Goal: Task Accomplishment & Management: Complete application form

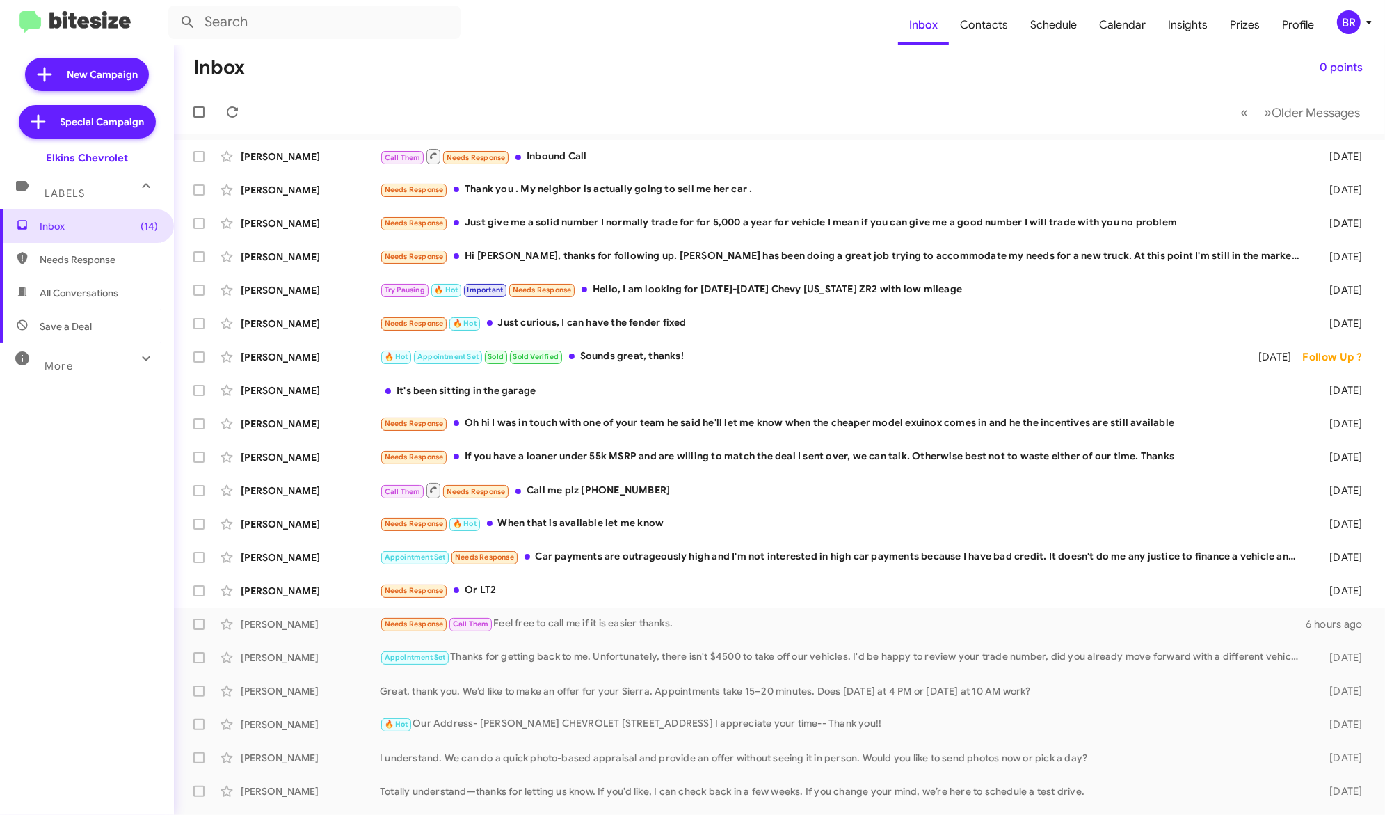
click at [1353, 17] on div "BR" at bounding box center [1349, 22] width 24 height 24
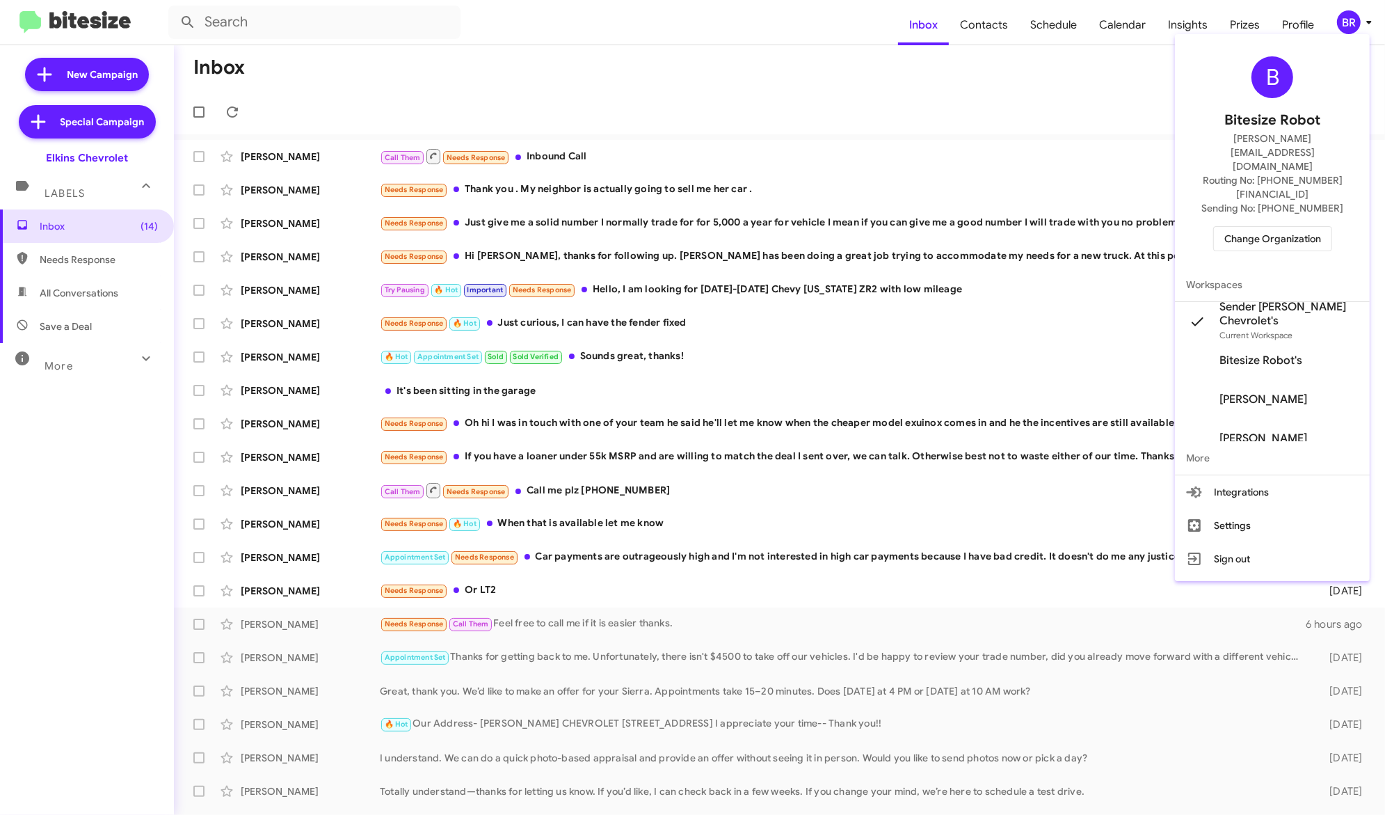
click at [1280, 227] on span "Change Organization" at bounding box center [1273, 239] width 97 height 24
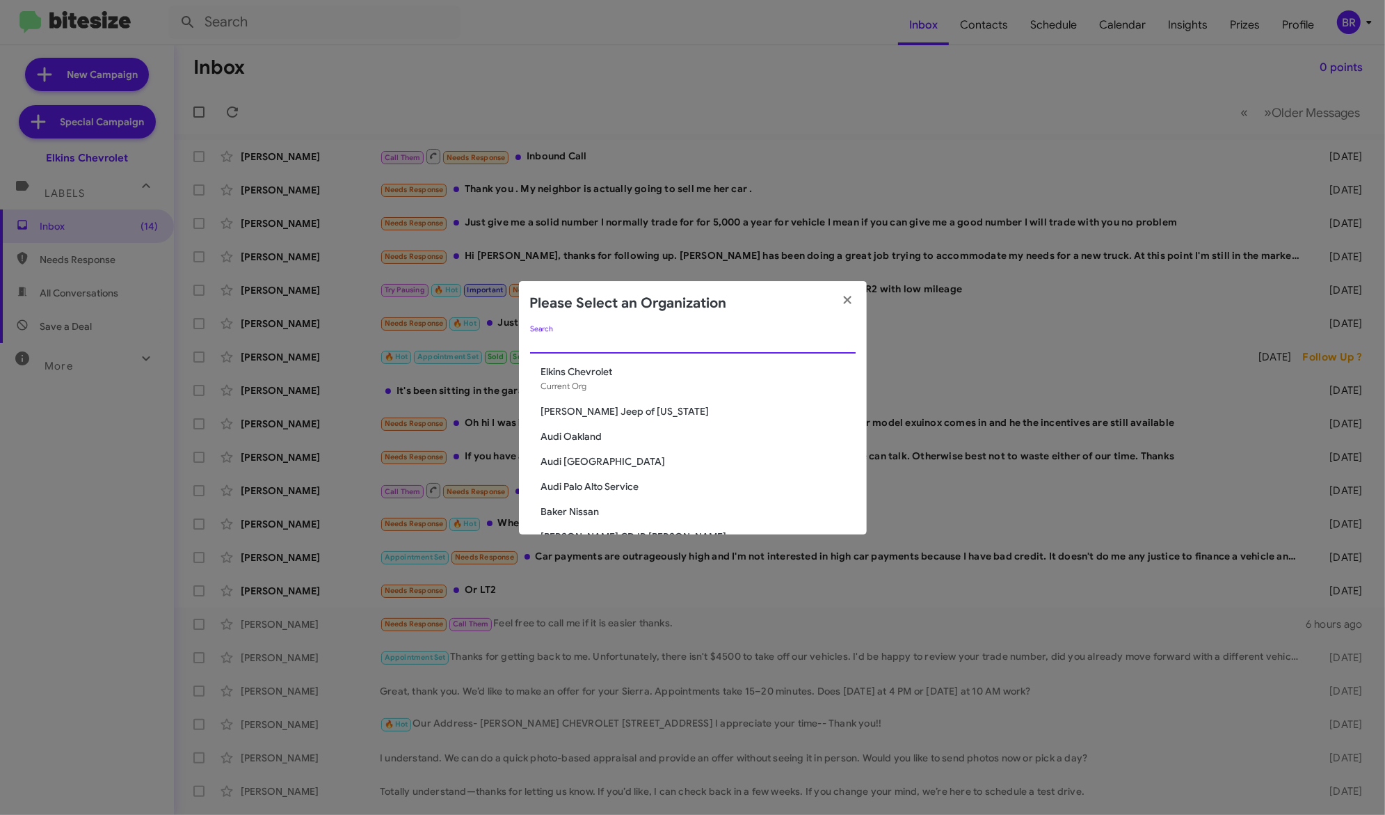
click at [705, 340] on input "Search" at bounding box center [693, 342] width 326 height 11
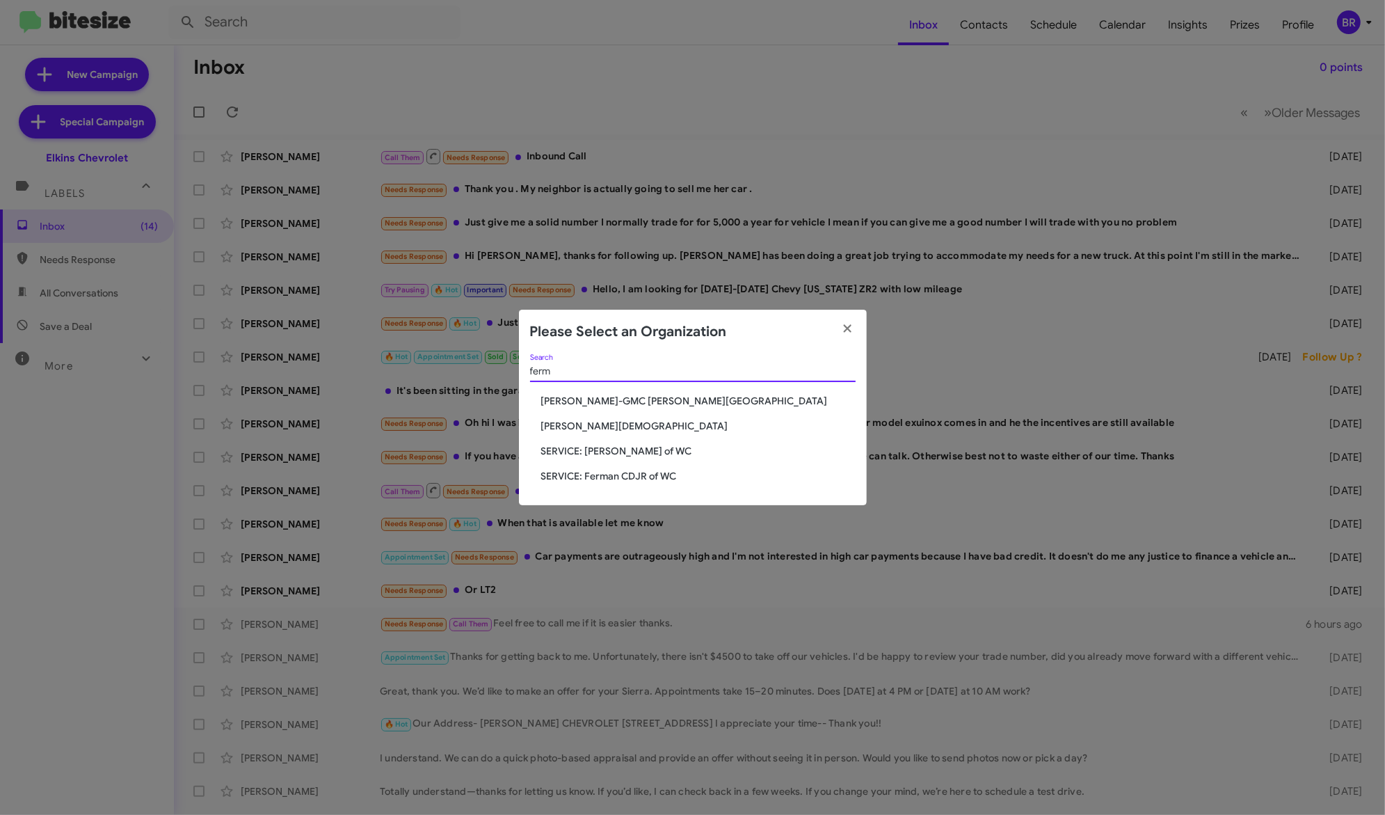
type input "ferm"
click at [647, 449] on span "SERVICE: [PERSON_NAME] of WC" at bounding box center [698, 451] width 315 height 14
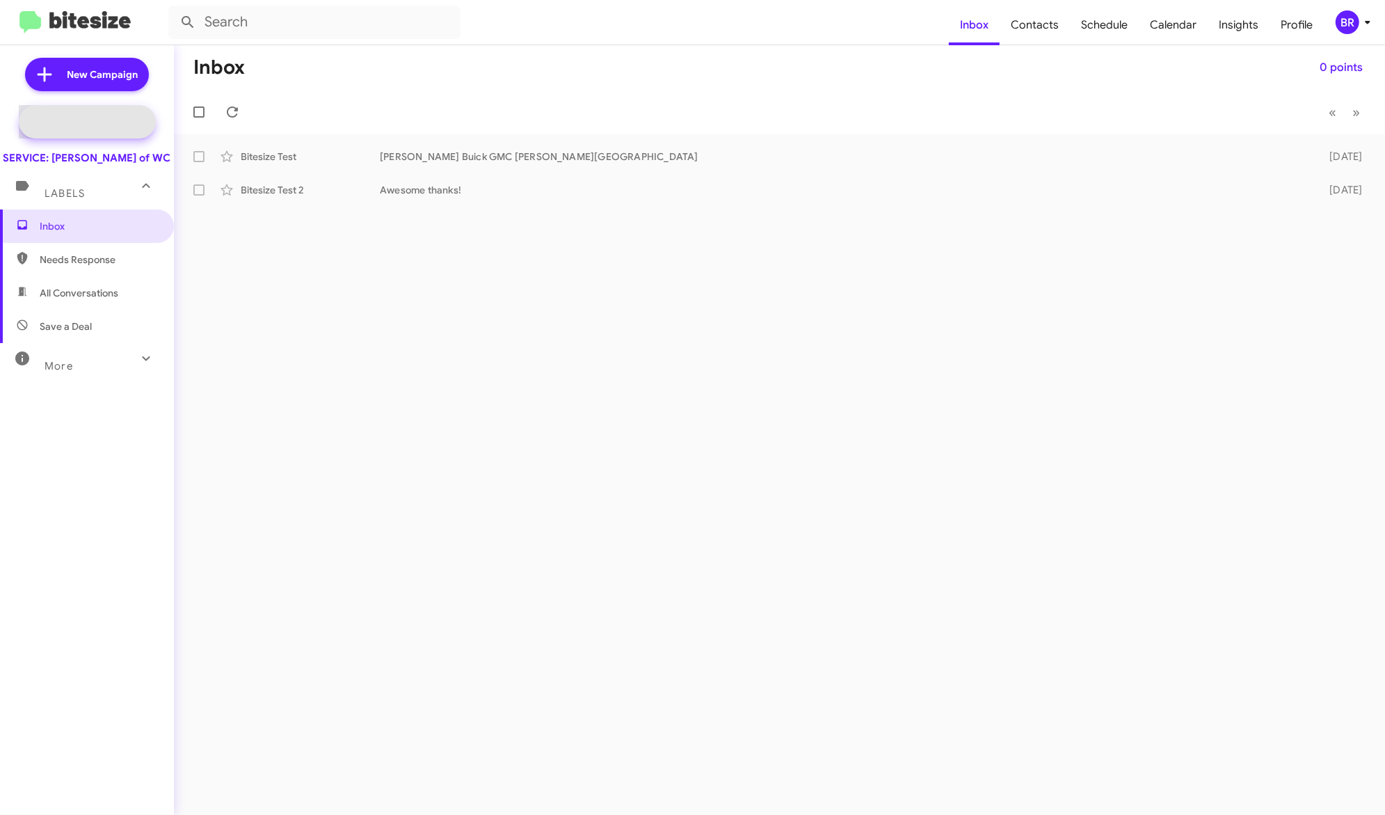
click at [122, 122] on span "Special Campaign" at bounding box center [103, 122] width 84 height 14
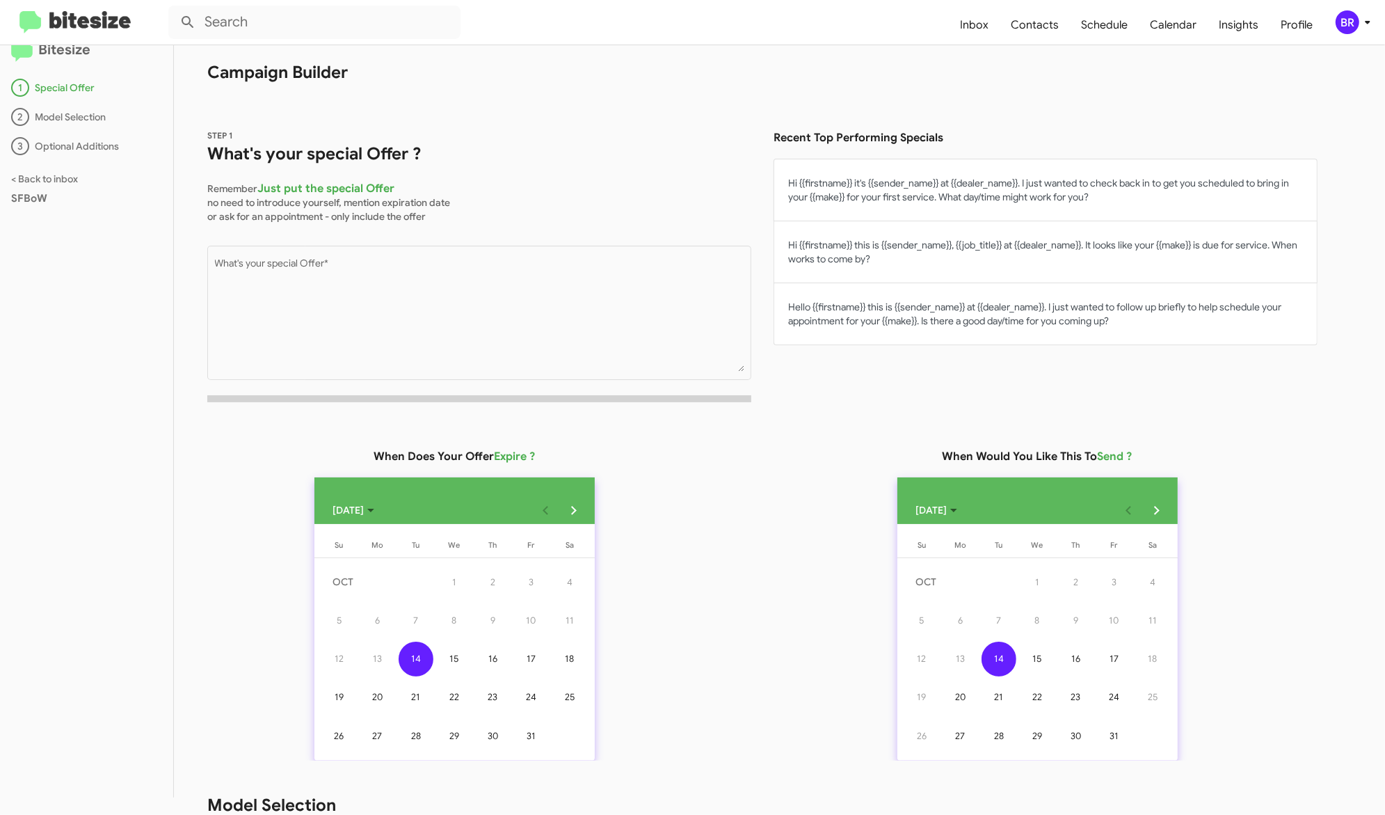
scroll to position [13, 0]
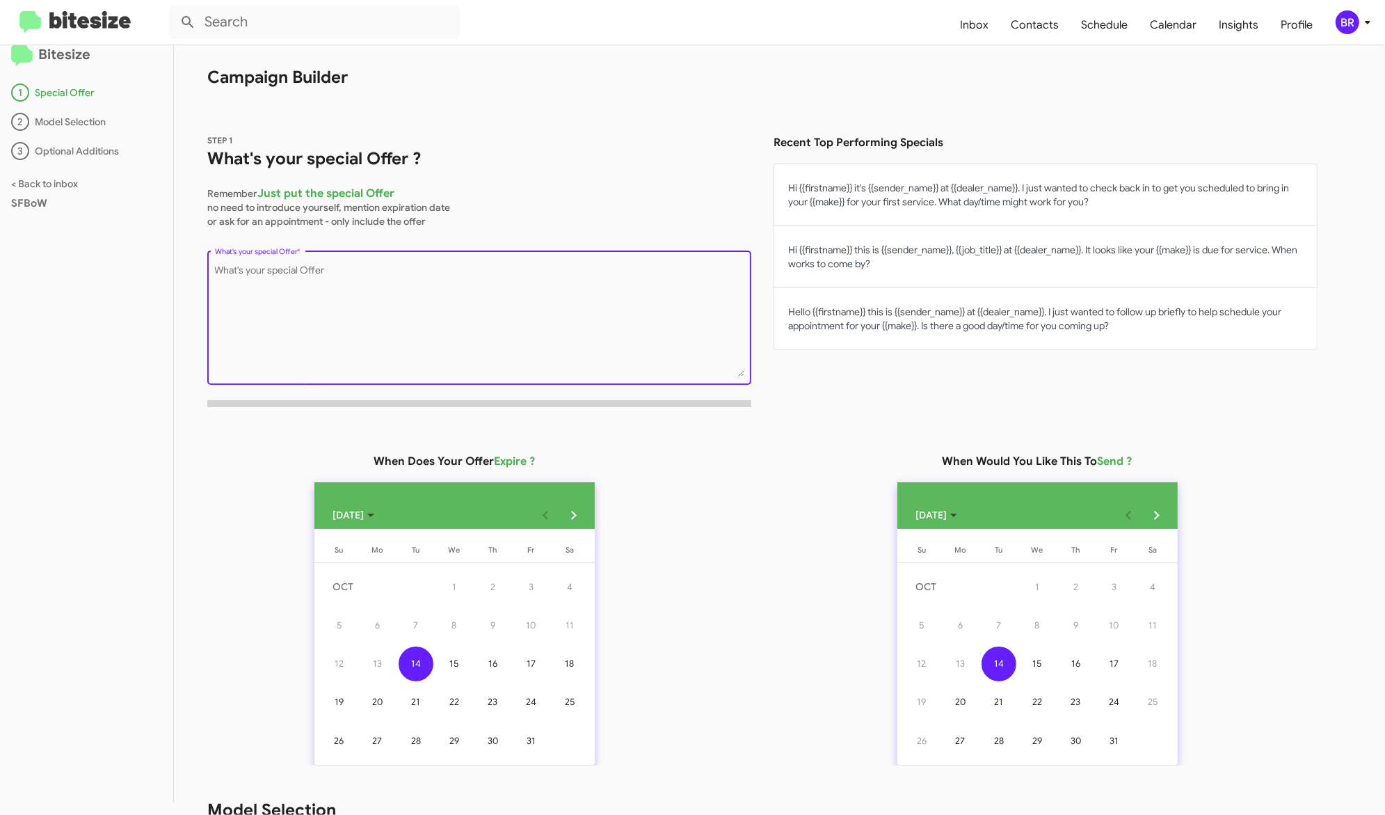
click at [615, 315] on textarea "What's your special Offer *" at bounding box center [480, 320] width 530 height 113
type textarea "5"
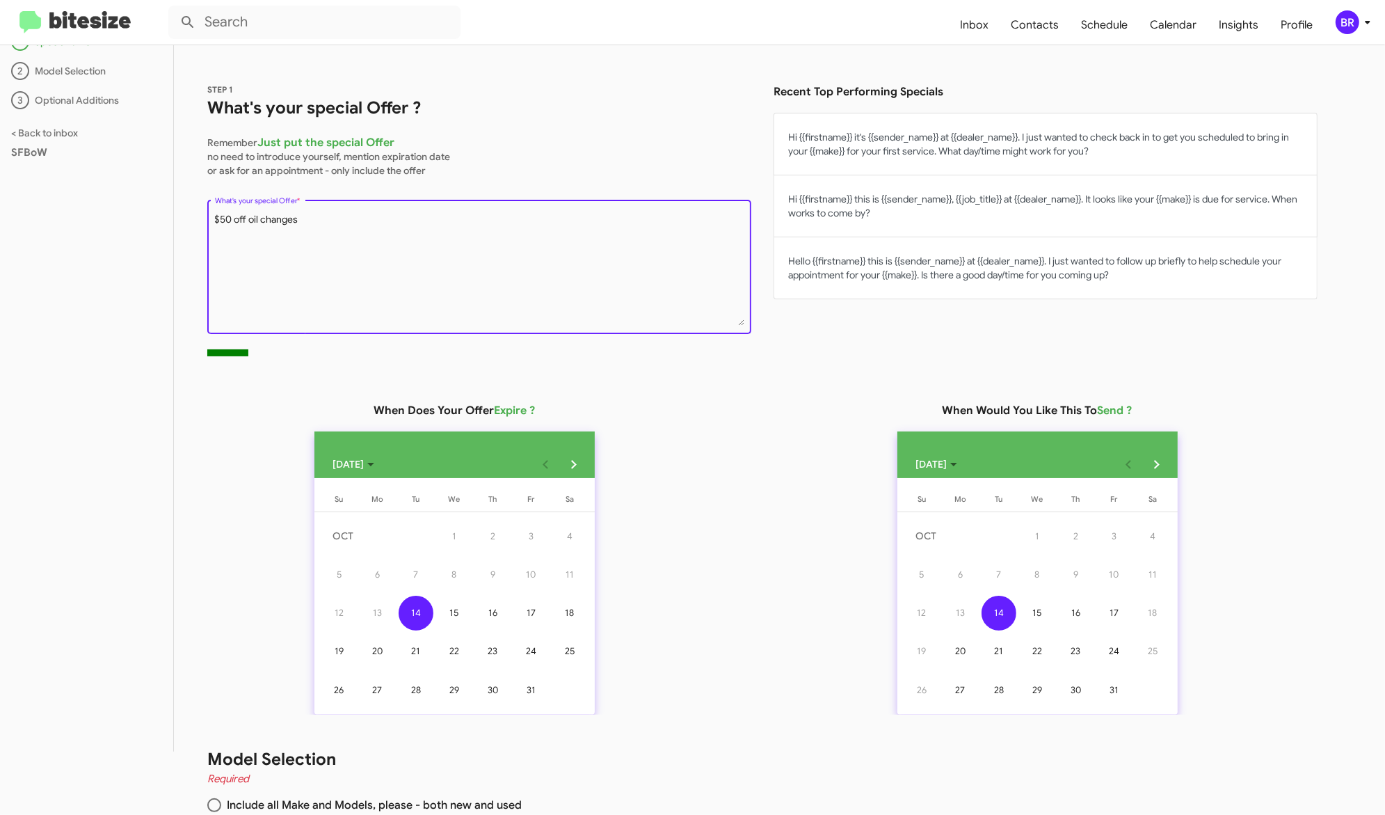
scroll to position [157, 0]
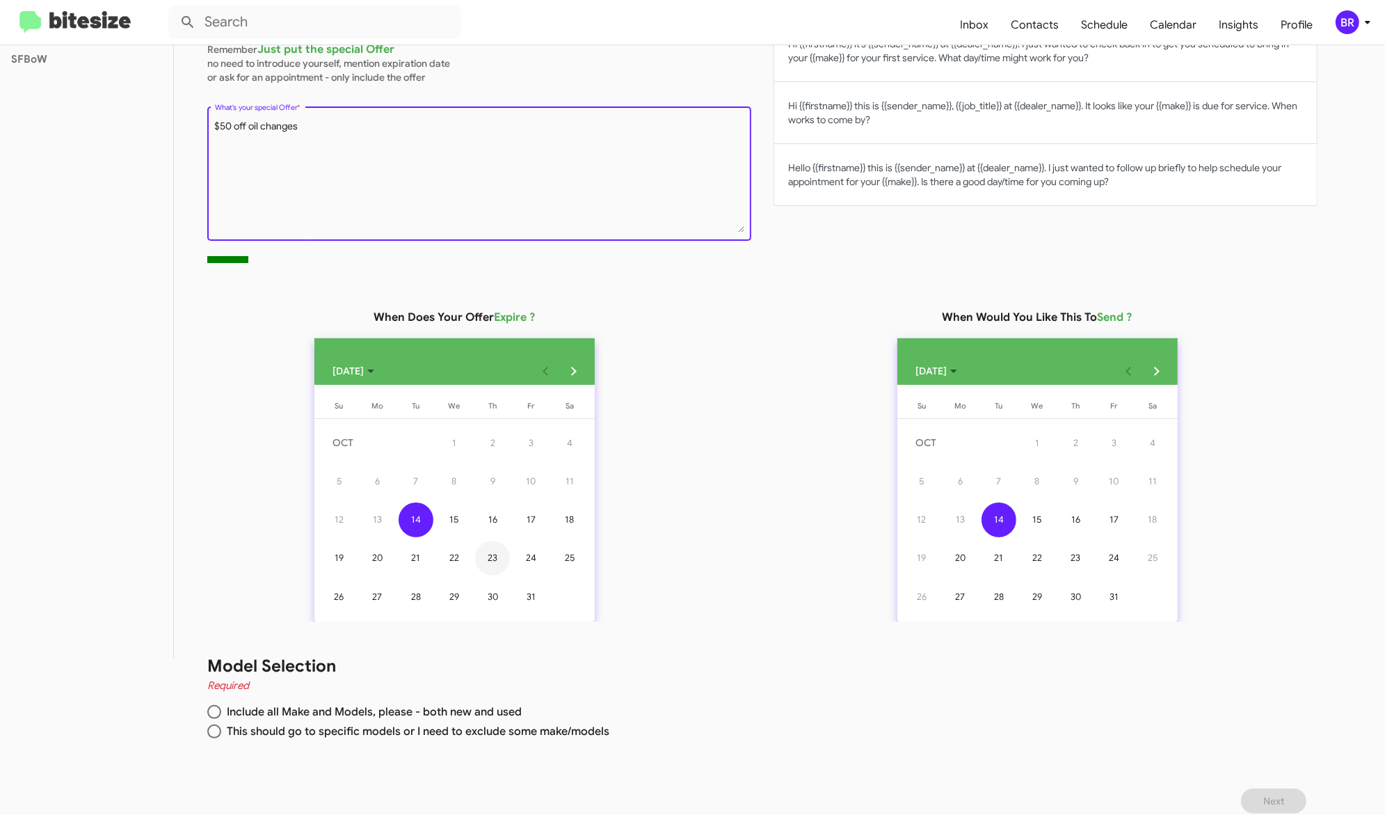
type textarea "$50 off oil changes"
click at [502, 558] on div "23" at bounding box center [492, 558] width 35 height 35
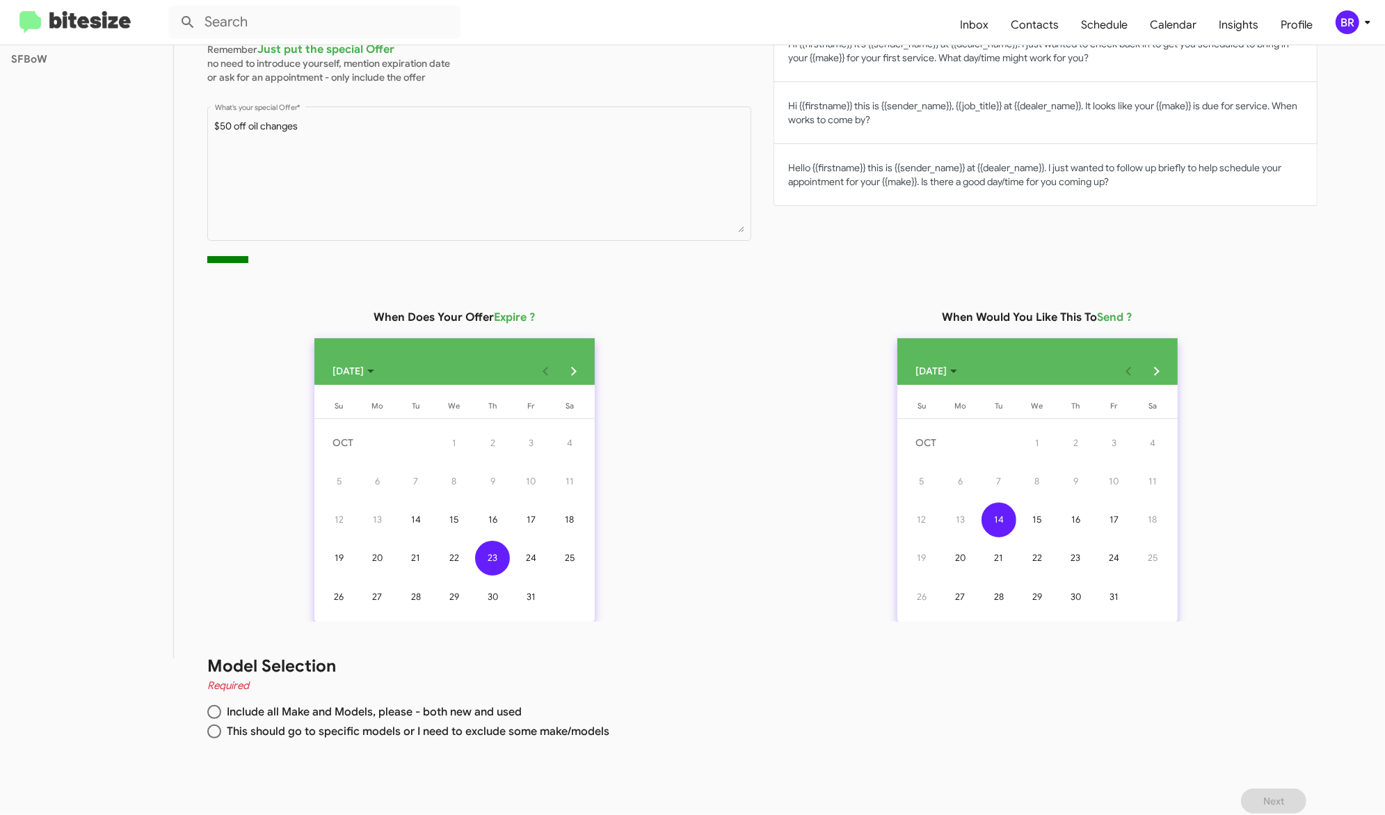
scroll to position [168, 0]
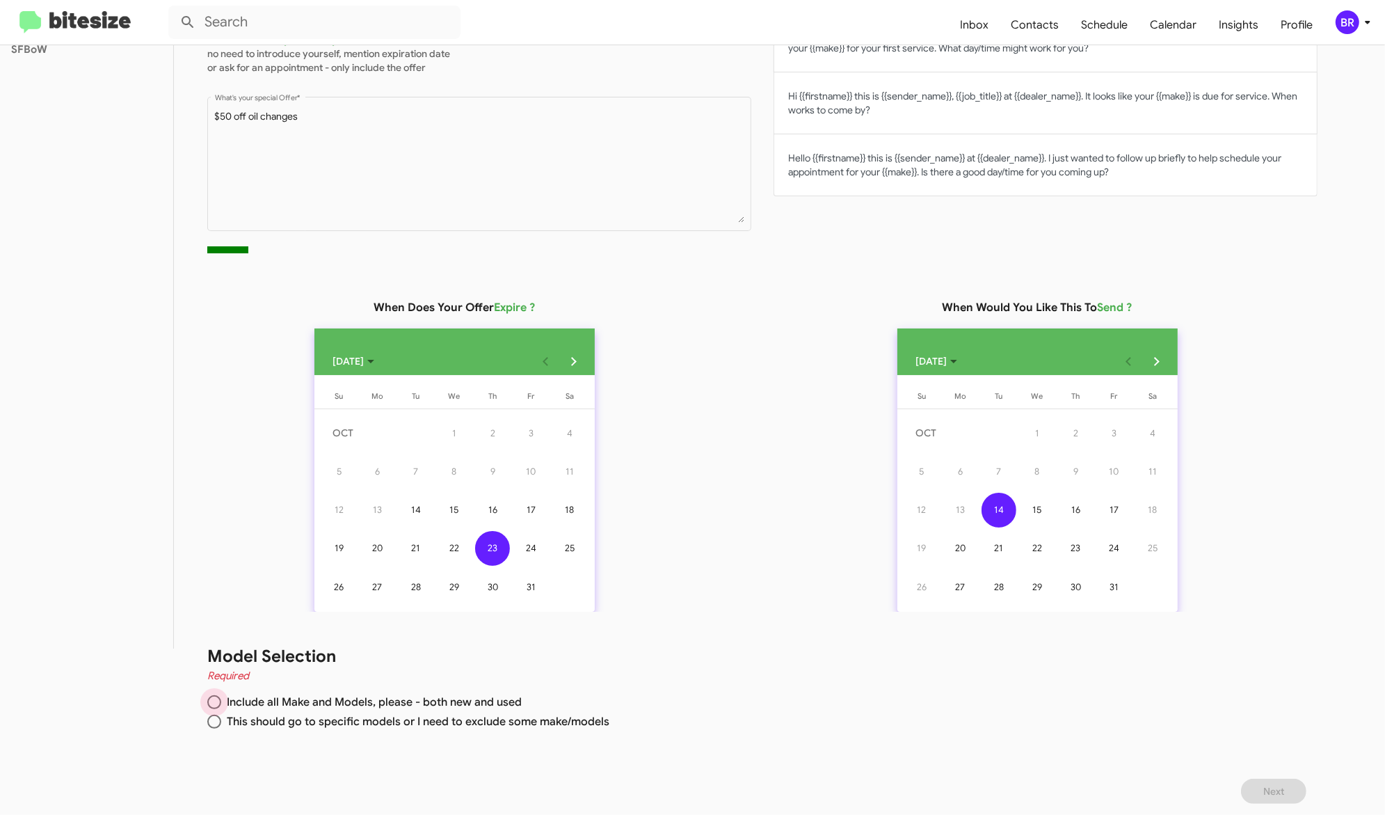
click at [496, 703] on span "Include all Make and Models, please - both new and used" at bounding box center [371, 702] width 301 height 14
click at [221, 703] on input "Include all Make and Models, please - both new and used" at bounding box center [214, 702] width 14 height 14
radio input "true"
click at [1284, 781] on span "Next" at bounding box center [1274, 791] width 21 height 25
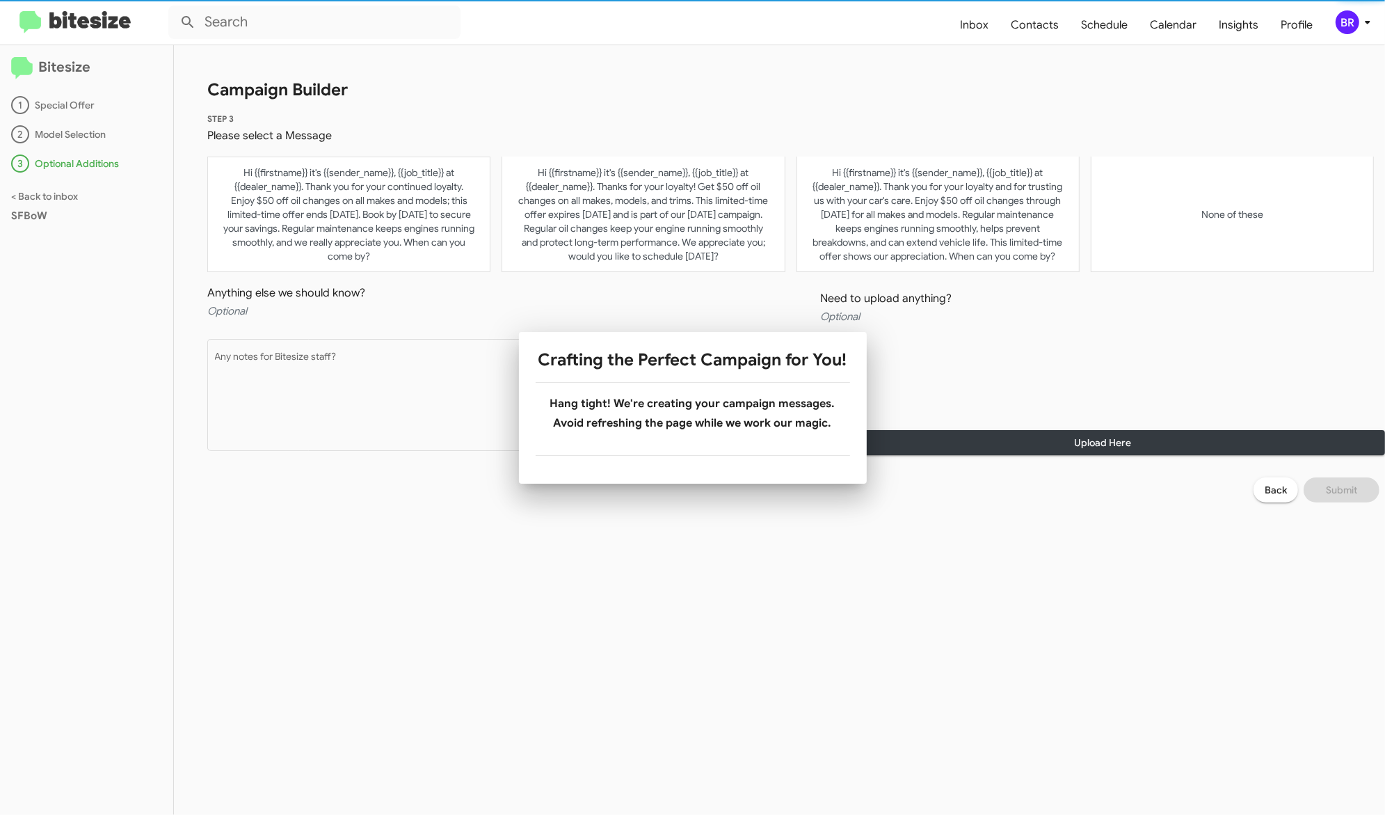
scroll to position [0, 0]
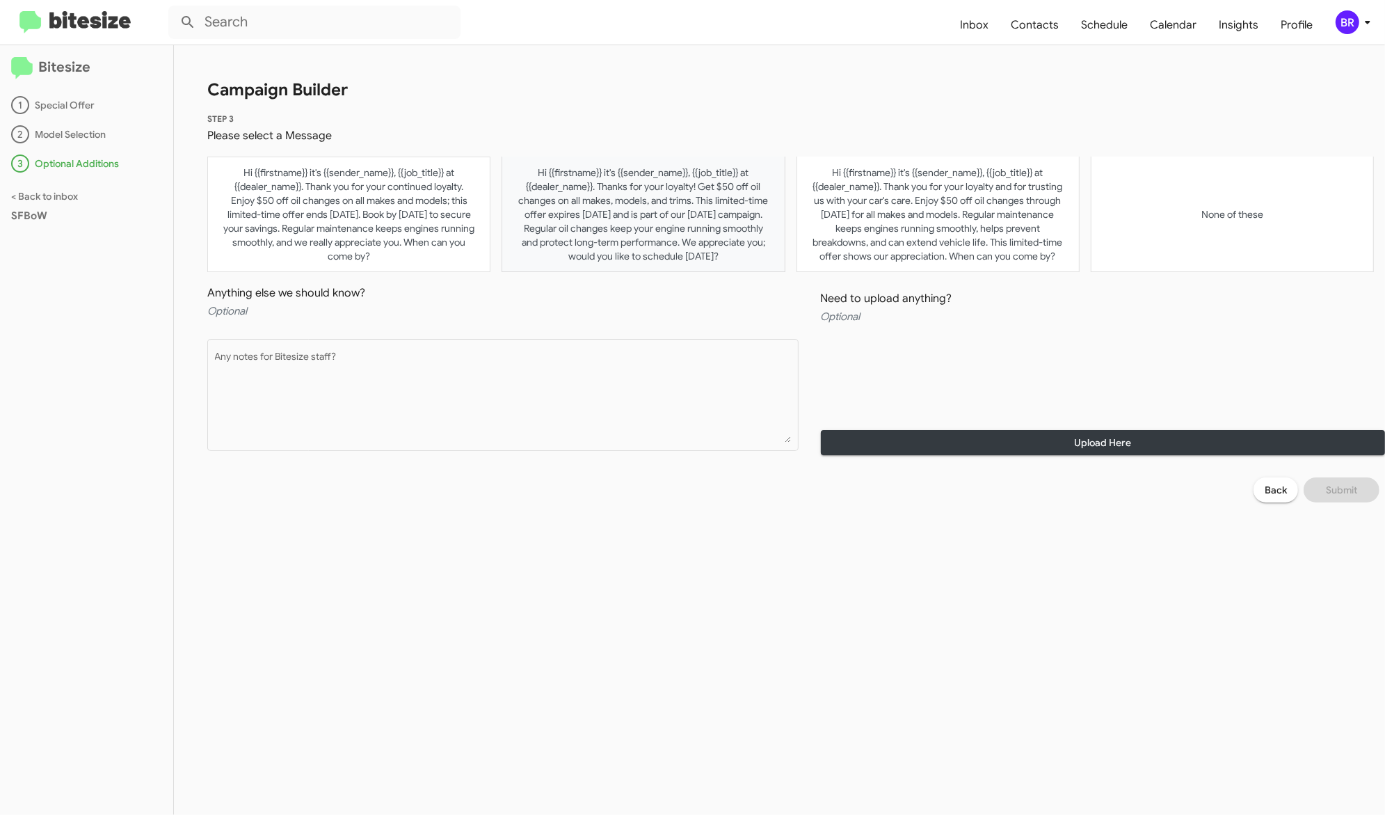
click at [599, 232] on button "Hi {{firstname}} it's {{sender_name}}, {{job_title}} at {{dealer_name}}. Thanks…" at bounding box center [643, 215] width 283 height 116
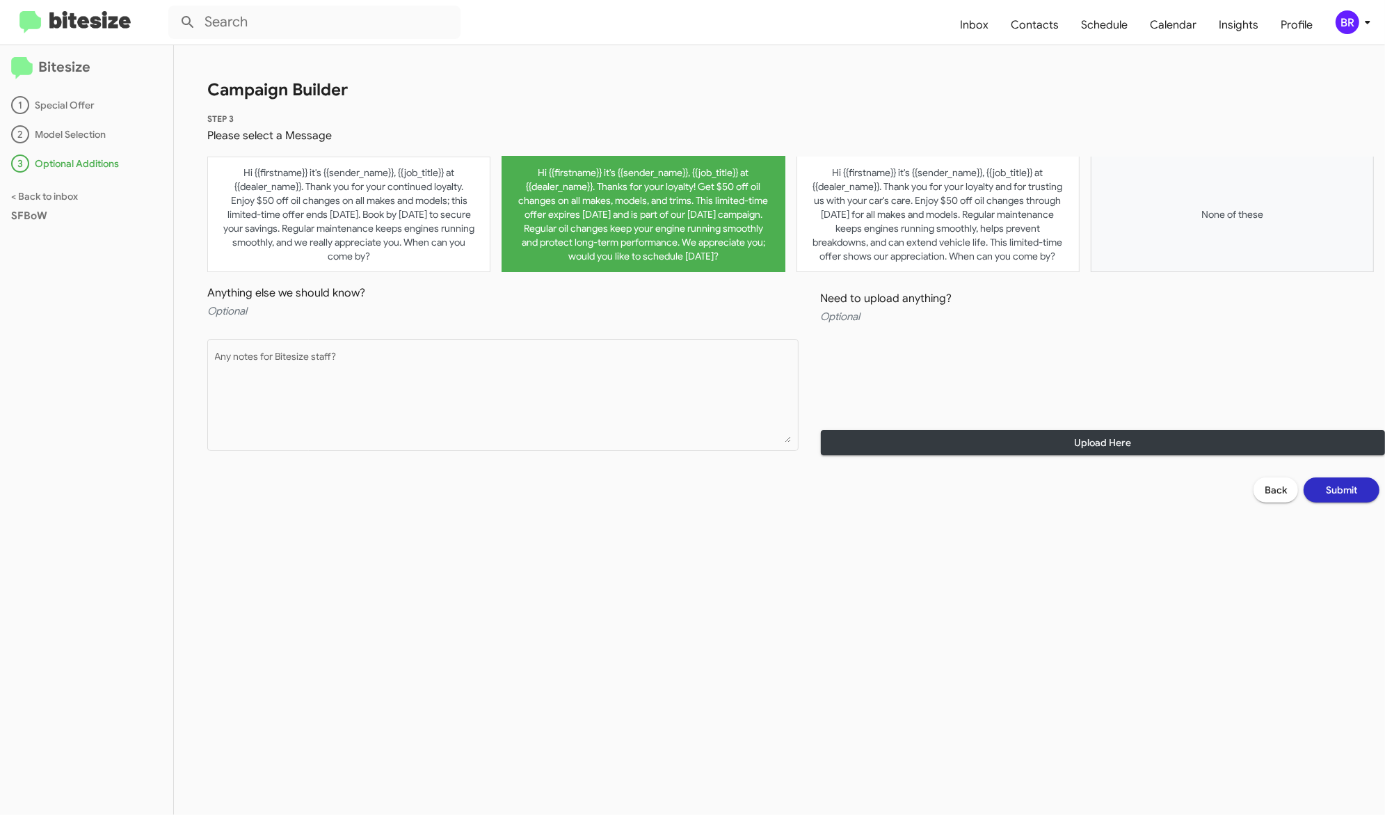
click at [1168, 230] on button "None of these" at bounding box center [1232, 215] width 283 height 116
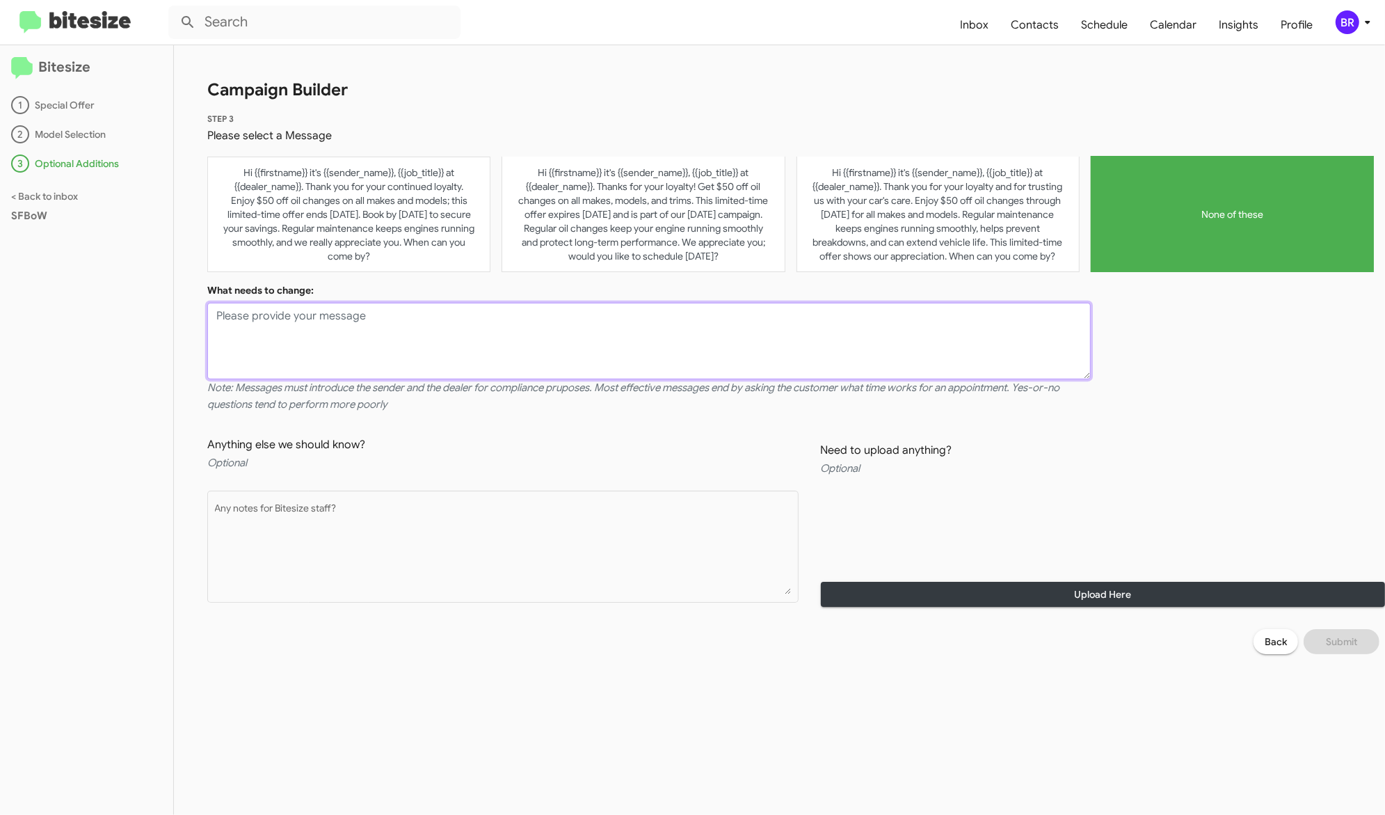
click at [515, 353] on textarea at bounding box center [649, 341] width 884 height 77
type textarea "I want it to say super saving special !"
drag, startPoint x: 409, startPoint y: 418, endPoint x: 201, endPoint y: 402, distance: 208.7
click at [201, 402] on div "STEP 3 Please select a Message Hi {{firstname}} it's {{sender_name}}, {{job_tit…" at bounding box center [779, 268] width 1211 height 312
click at [390, 246] on button "Hi {{firstname}} it's {{sender_name}}, {{job_title}} at {{dealer_name}}. Thank …" at bounding box center [348, 215] width 283 height 116
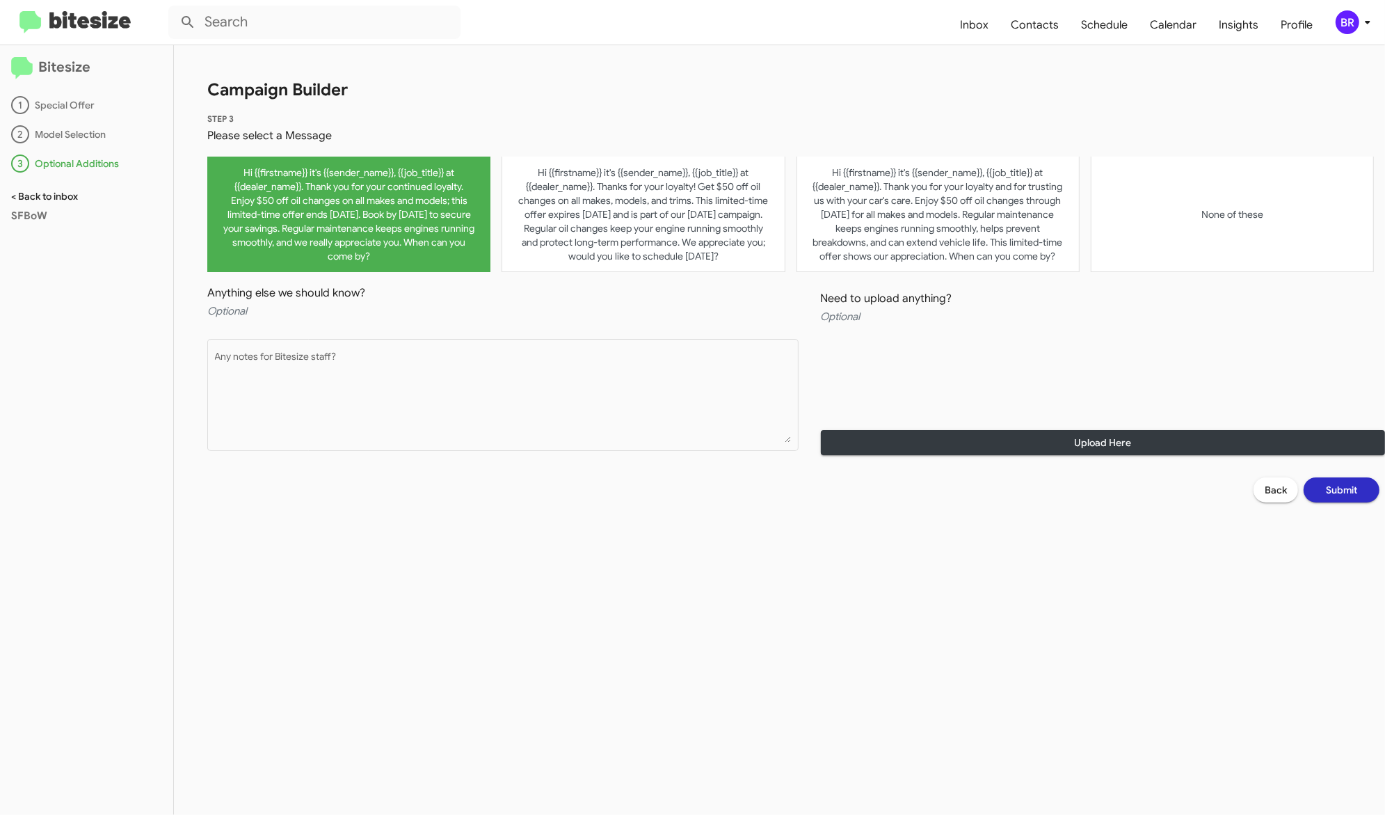
click at [70, 193] on link "< Back to inbox" at bounding box center [44, 196] width 67 height 13
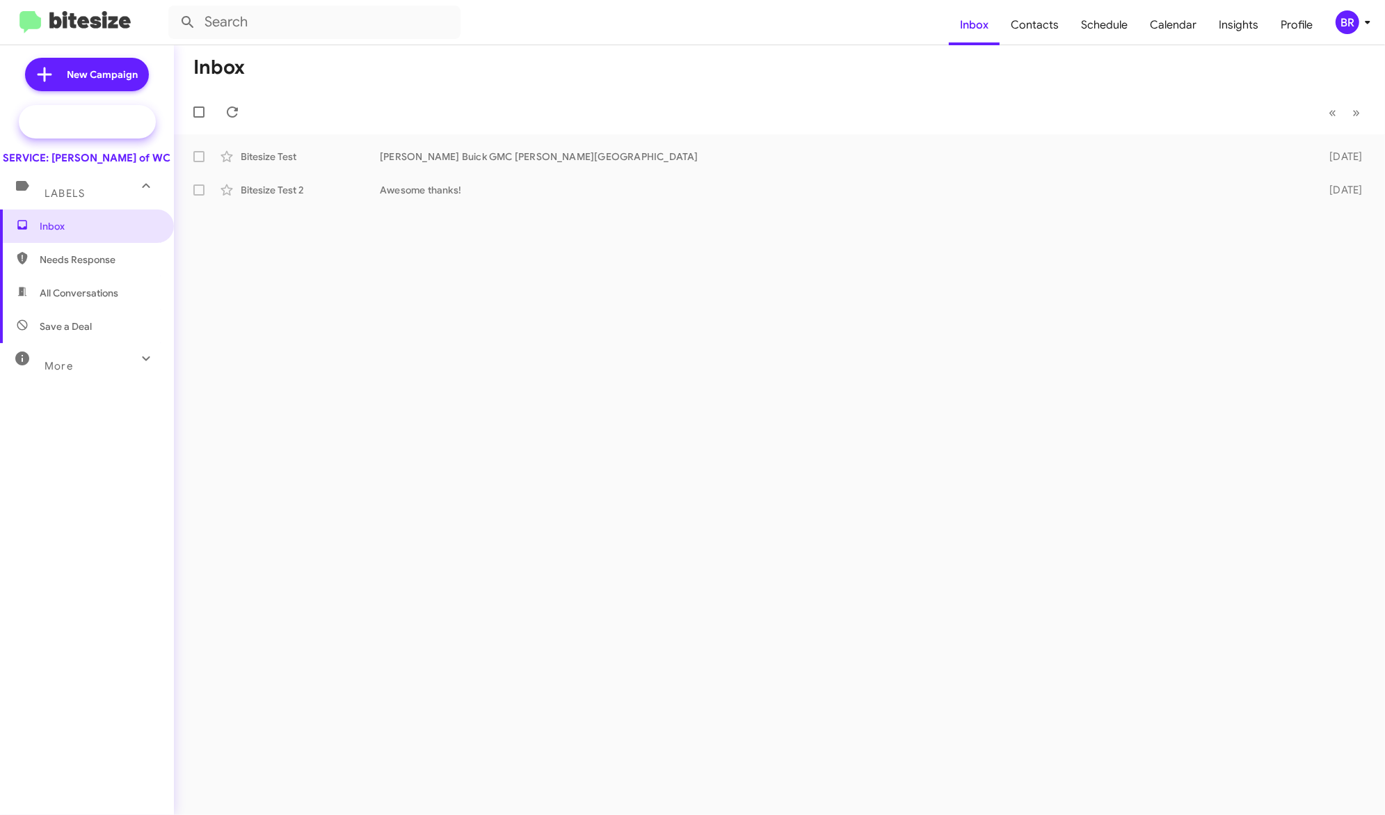
click at [125, 110] on span "Special Campaign" at bounding box center [87, 121] width 137 height 33
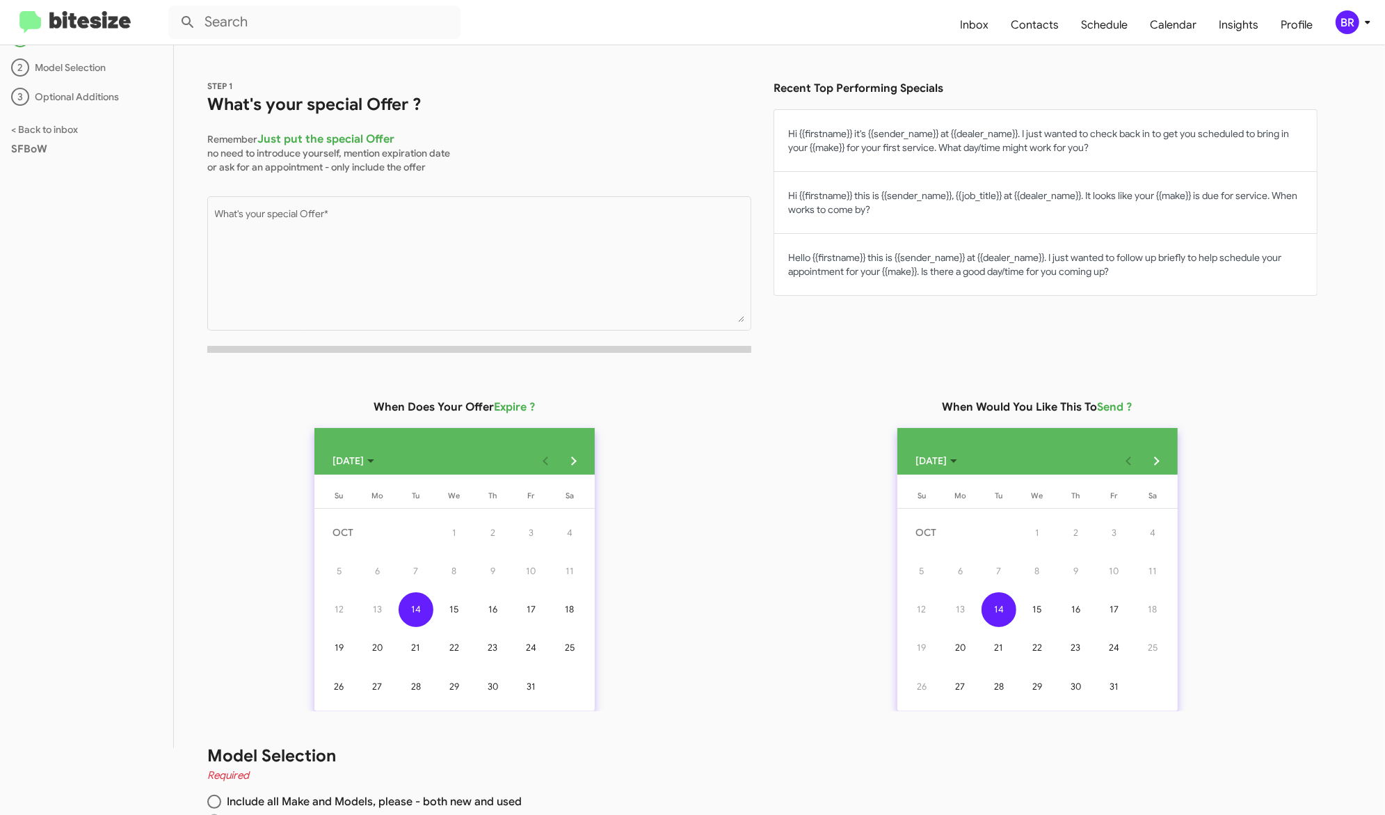
scroll to position [60, 0]
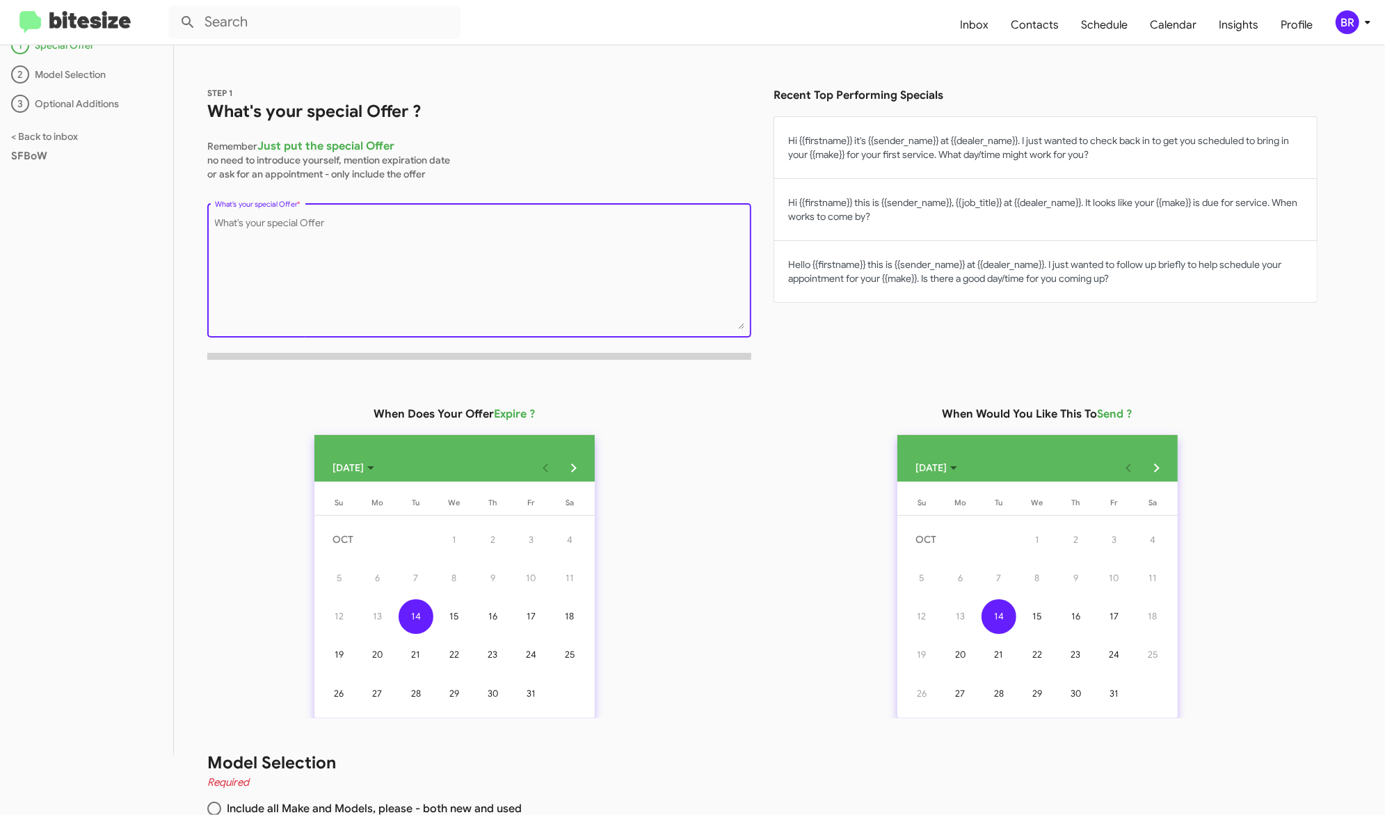
click at [577, 241] on textarea "What's your special Offer *" at bounding box center [480, 272] width 530 height 113
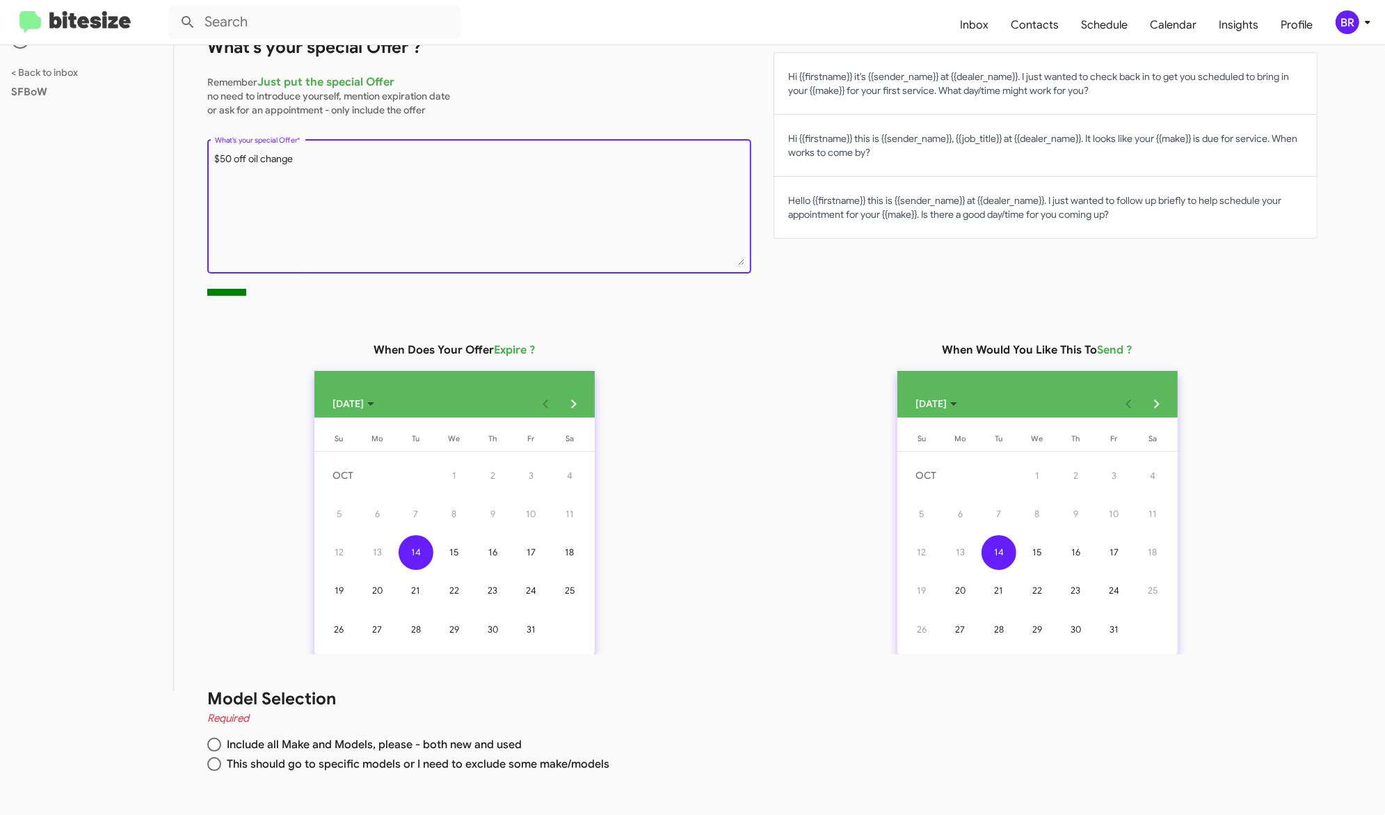
scroll to position [168, 0]
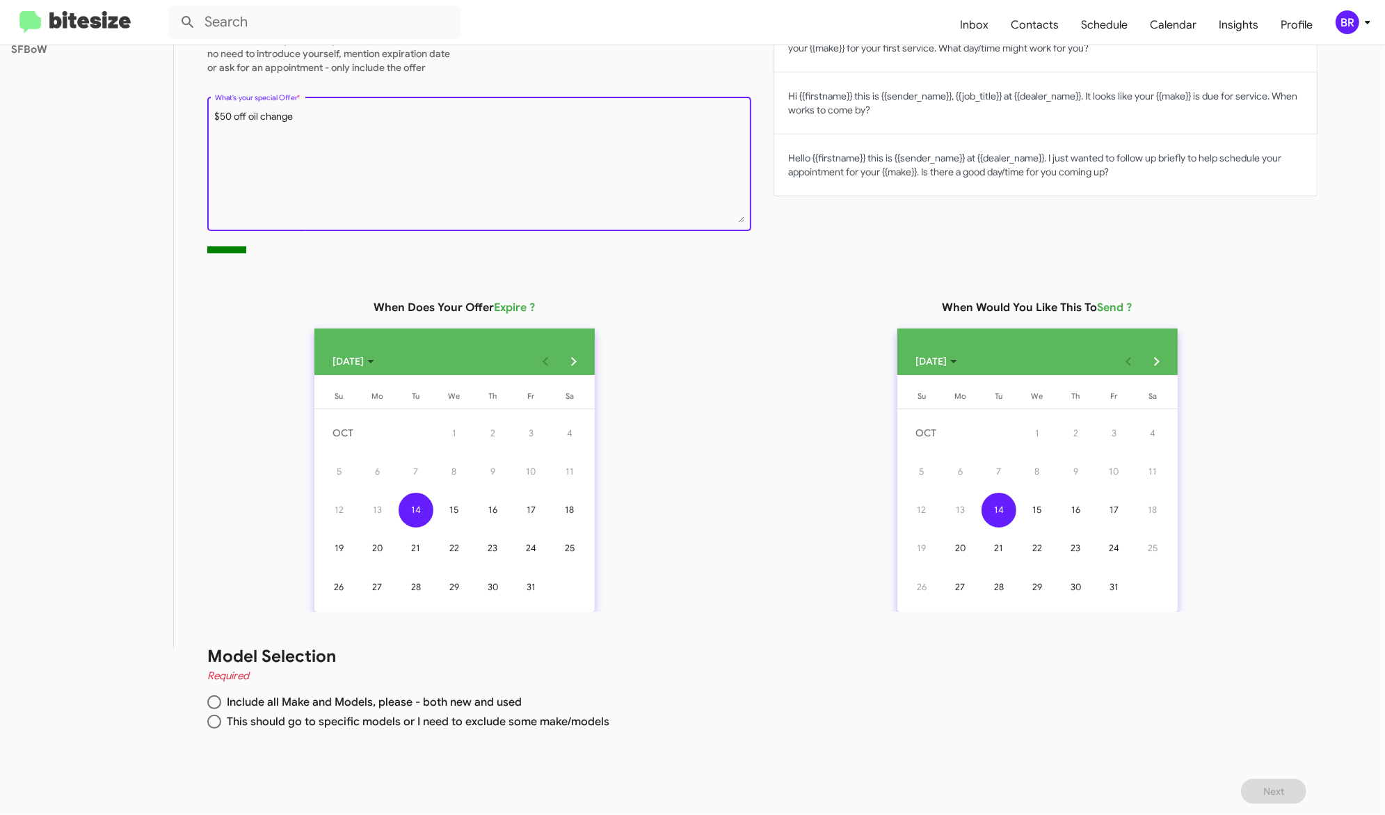
type textarea "$50 off oil change"
click at [474, 726] on span "This should go to specific models or I need to exclude some make/models" at bounding box center [415, 722] width 388 height 14
click at [221, 726] on input "This should go to specific models or I need to exclude some make/models" at bounding box center [214, 722] width 14 height 14
radio input "true"
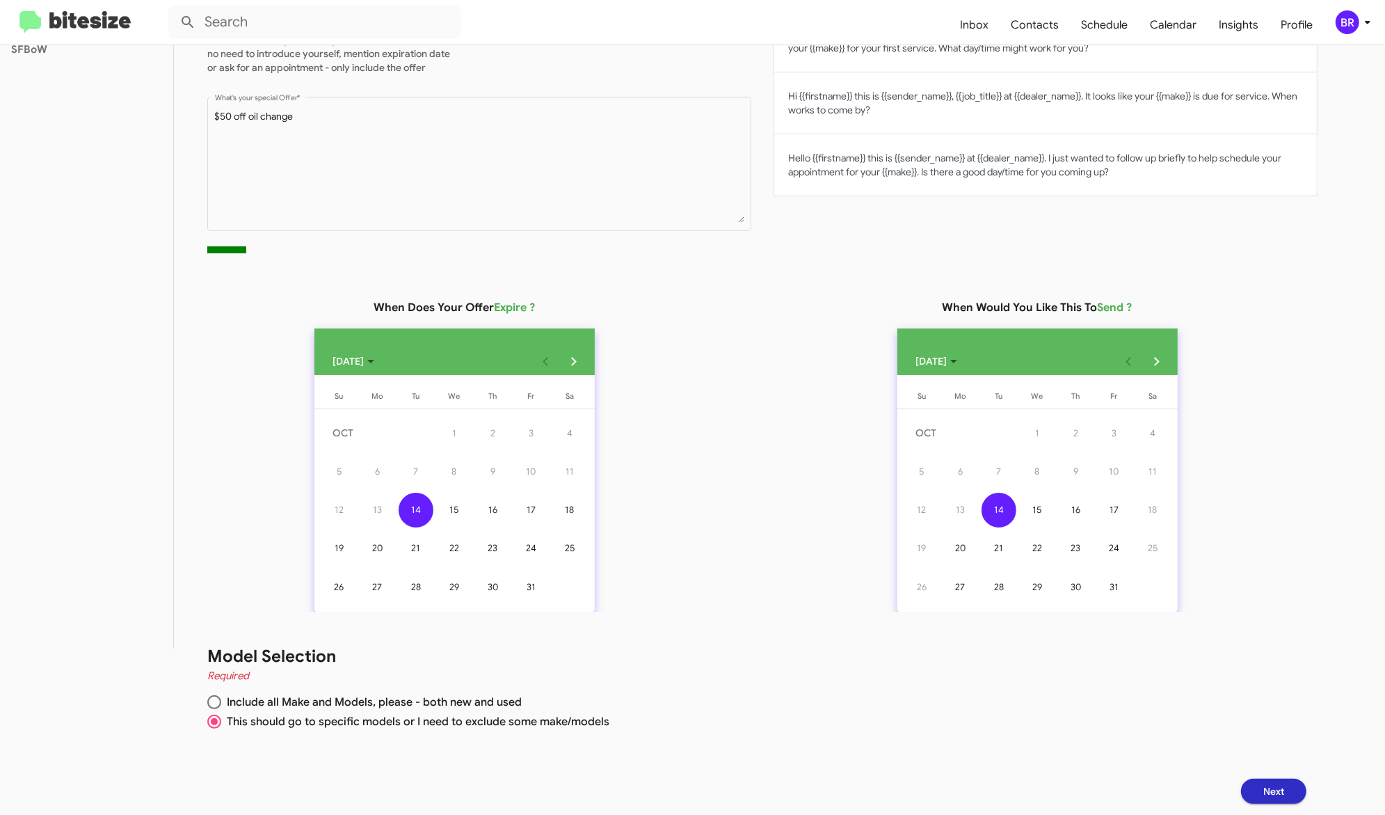
click at [1275, 780] on button "Next" at bounding box center [1273, 791] width 65 height 25
click at [518, 549] on button "24" at bounding box center [531, 548] width 38 height 38
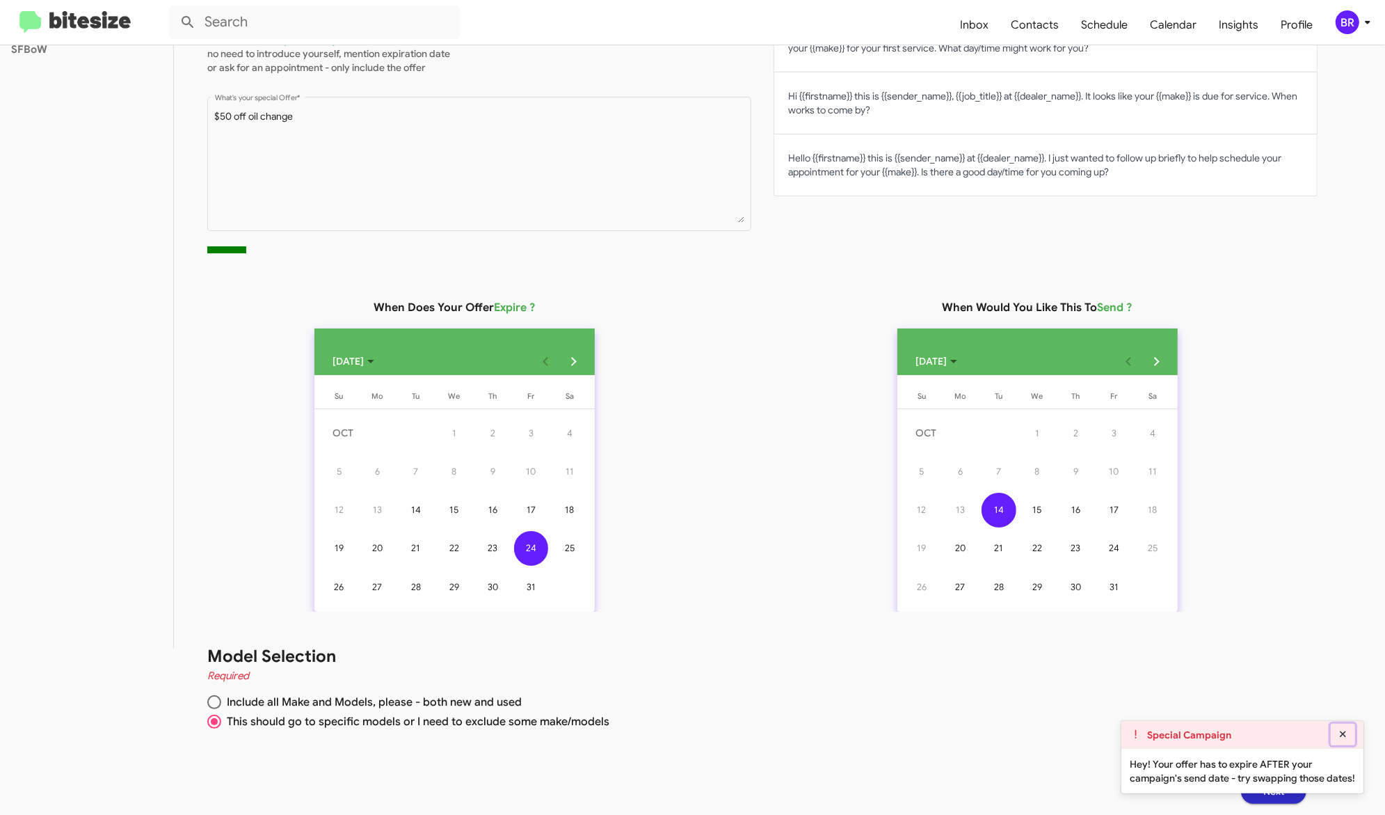
click at [1346, 730] on icon at bounding box center [1343, 734] width 13 height 10
click at [1303, 789] on button "Next" at bounding box center [1273, 791] width 65 height 25
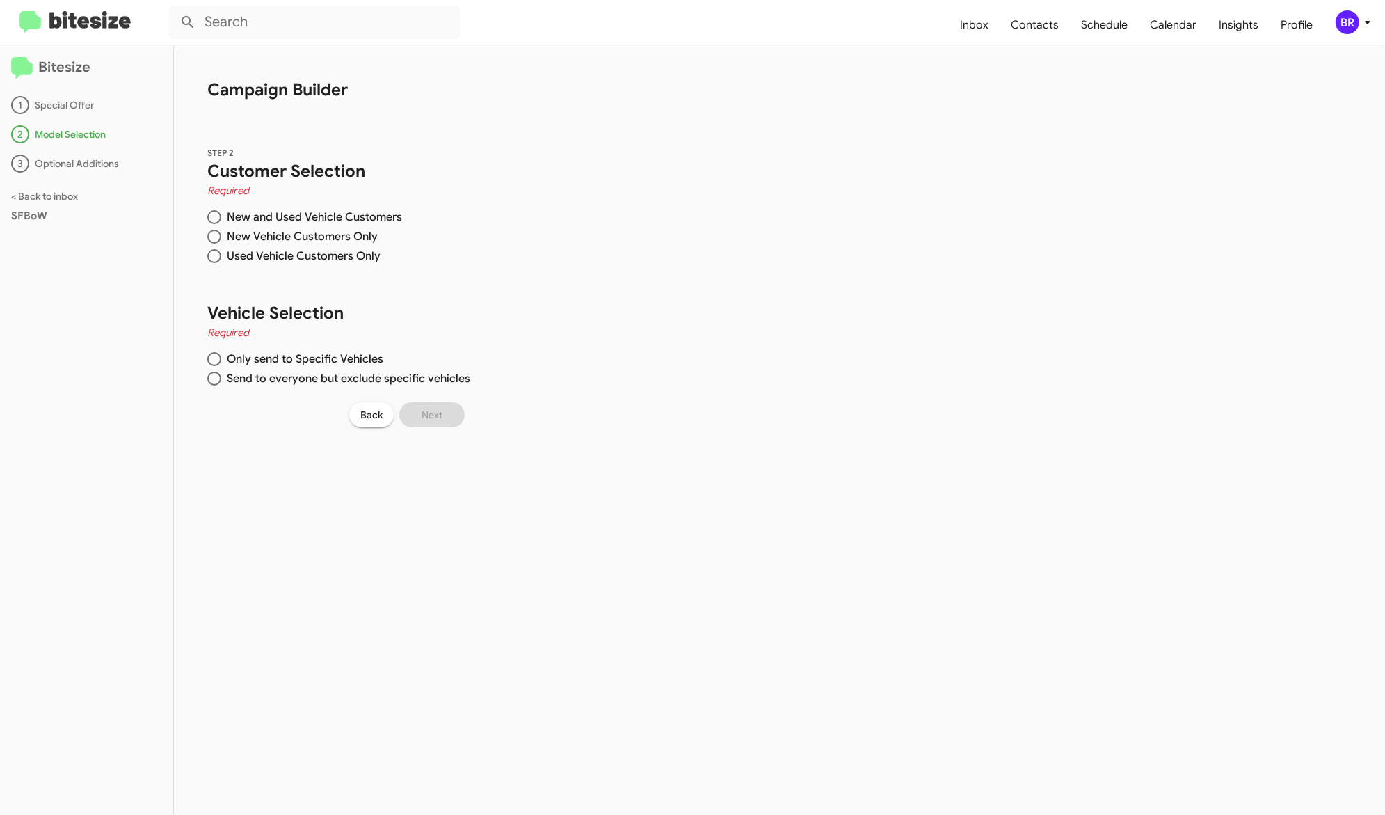
click at [283, 236] on span "New Vehicle Customers Only" at bounding box center [299, 237] width 157 height 14
click at [221, 236] on input "New Vehicle Customers Only" at bounding box center [214, 237] width 14 height 14
radio input "true"
click at [264, 360] on span "Only send to Specific Vehicles" at bounding box center [302, 359] width 162 height 14
click at [221, 360] on input "Only send to Specific Vehicles" at bounding box center [214, 359] width 14 height 14
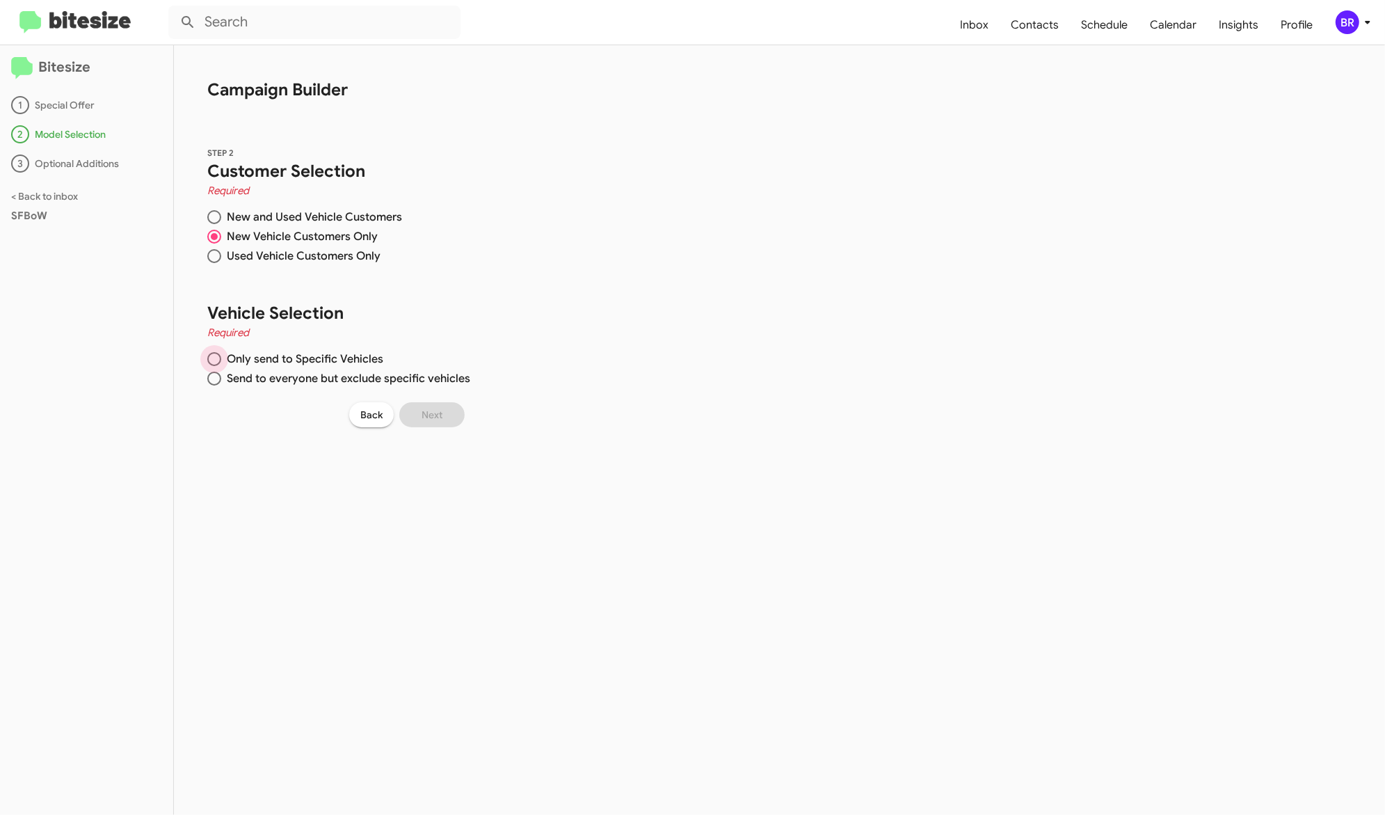
radio input "true"
